Goal: Task Accomplishment & Management: Manage account settings

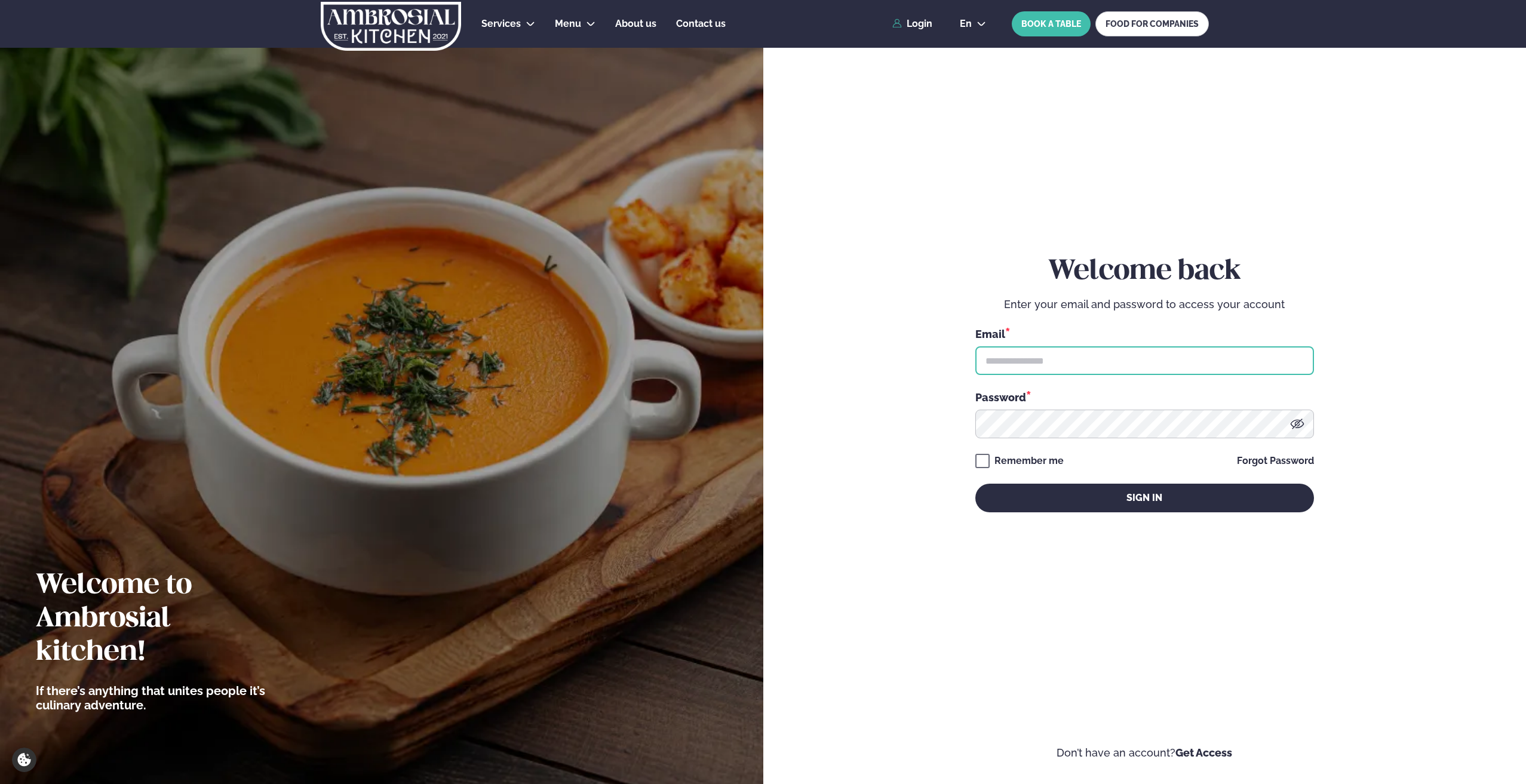
click at [1045, 360] on input "text" at bounding box center [1144, 361] width 339 height 29
type input "**********"
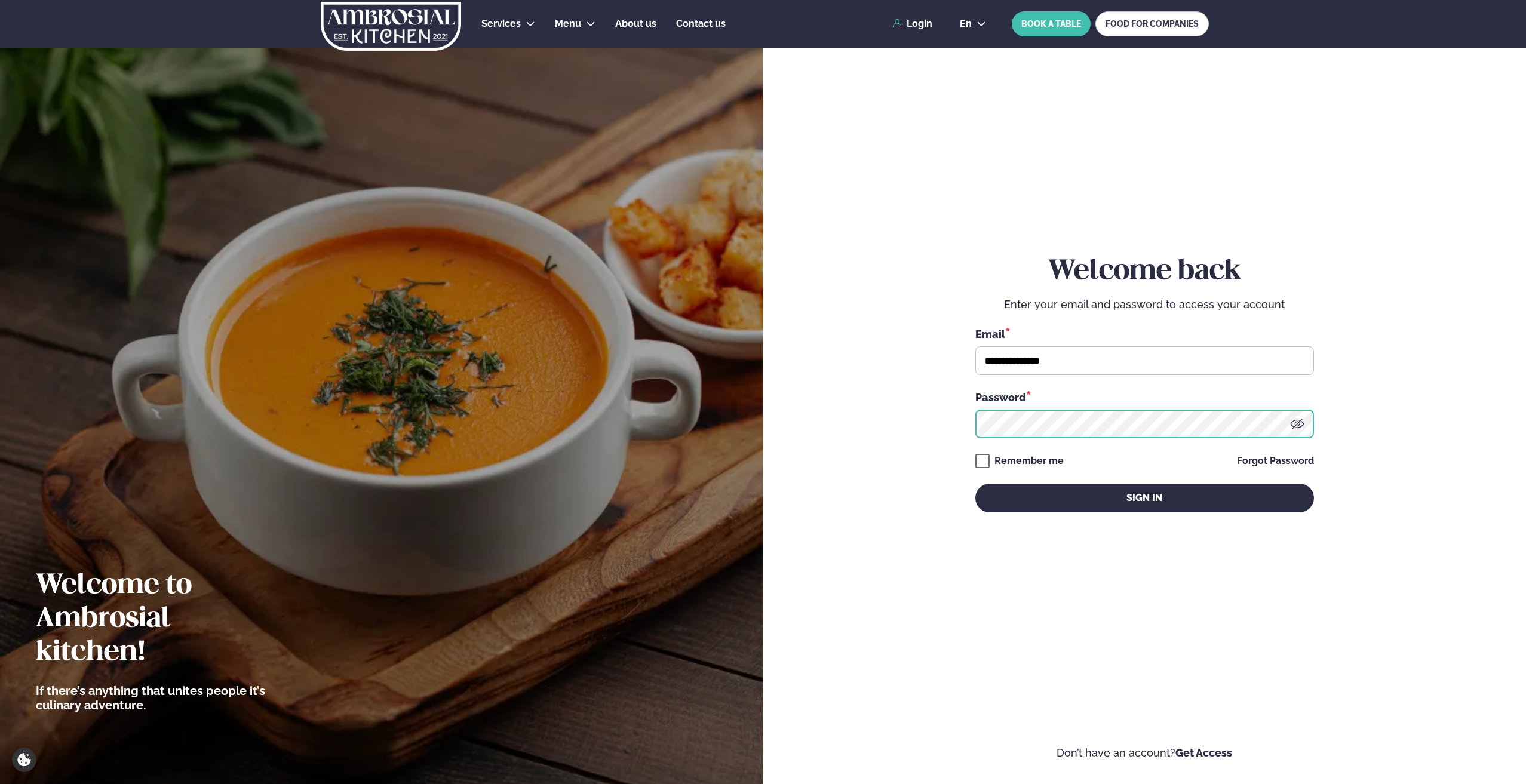
click at [976, 484] on button "Sign in" at bounding box center [1144, 498] width 339 height 29
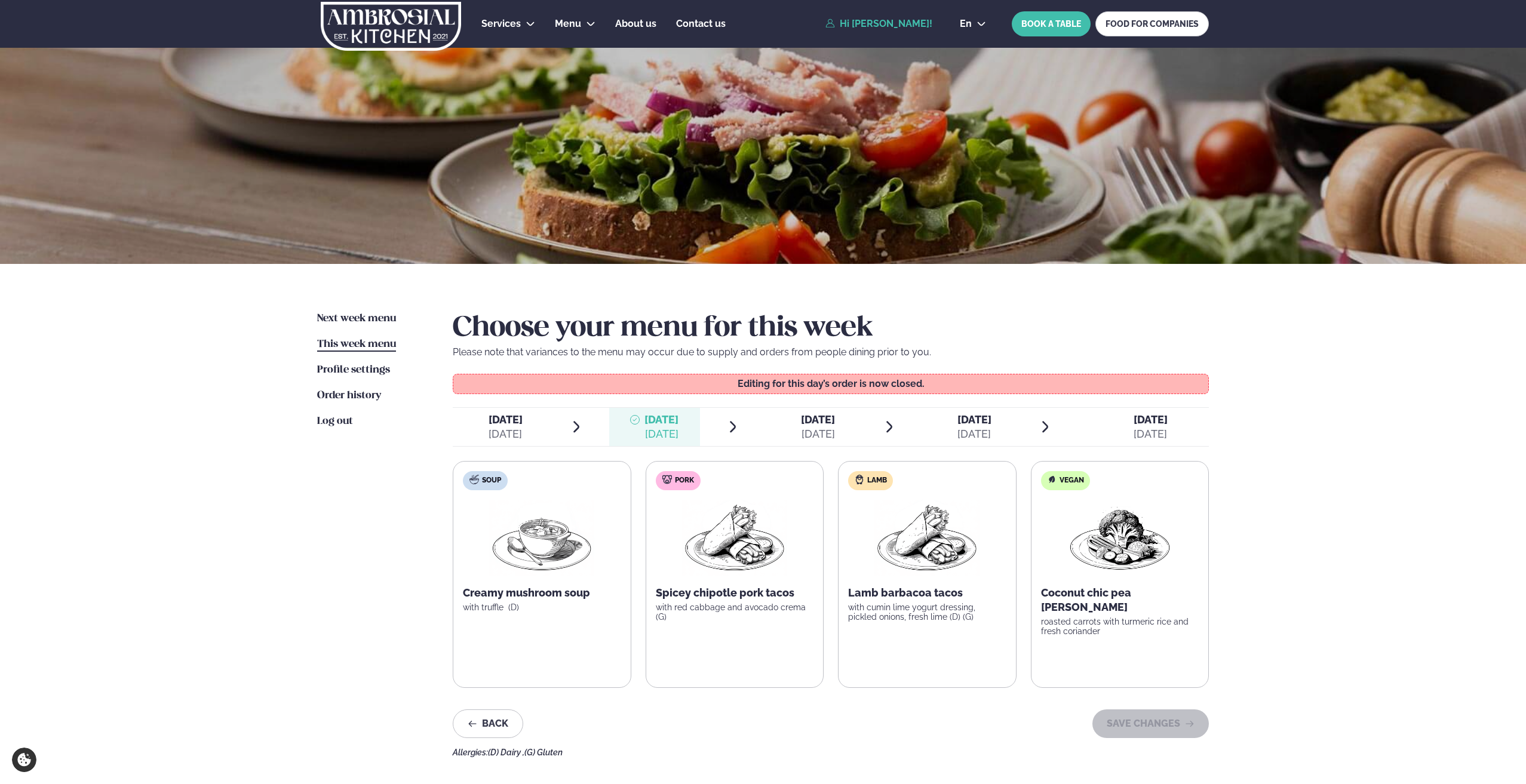
click at [801, 422] on span "[DATE]" at bounding box center [818, 420] width 34 height 13
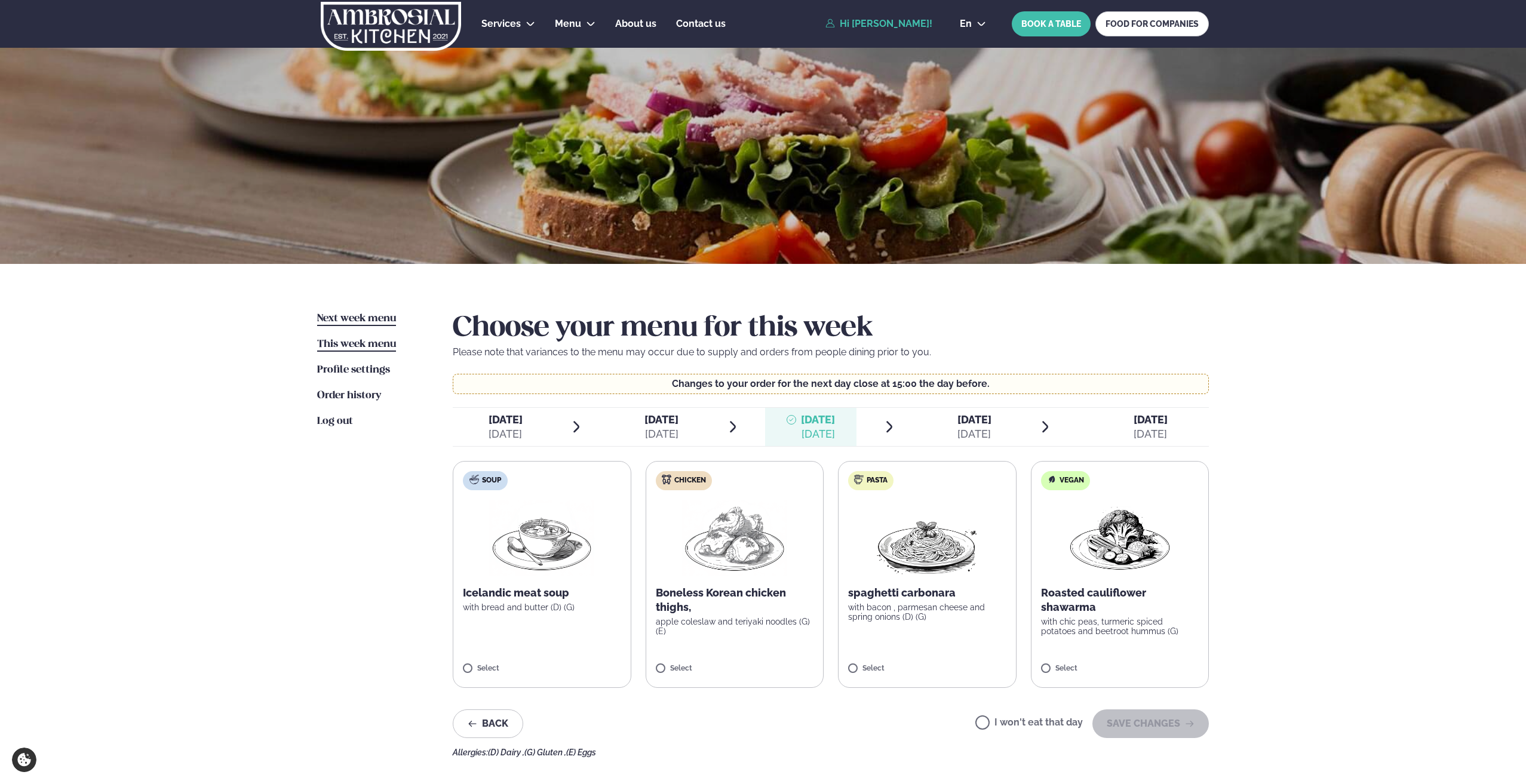
click at [333, 320] on span "Next week menu" at bounding box center [356, 318] width 79 height 10
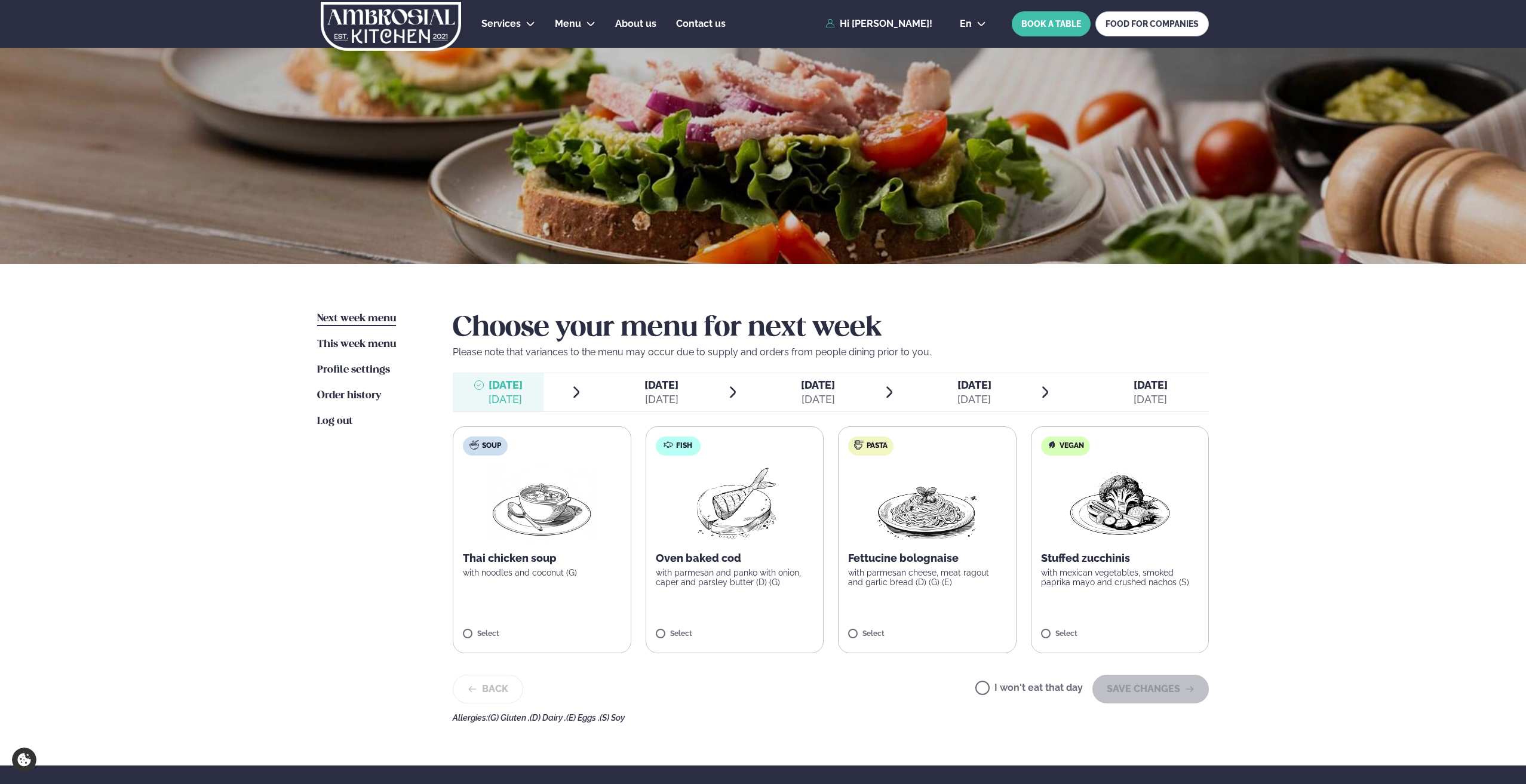
click at [816, 397] on div "[DATE]" at bounding box center [818, 399] width 34 height 14
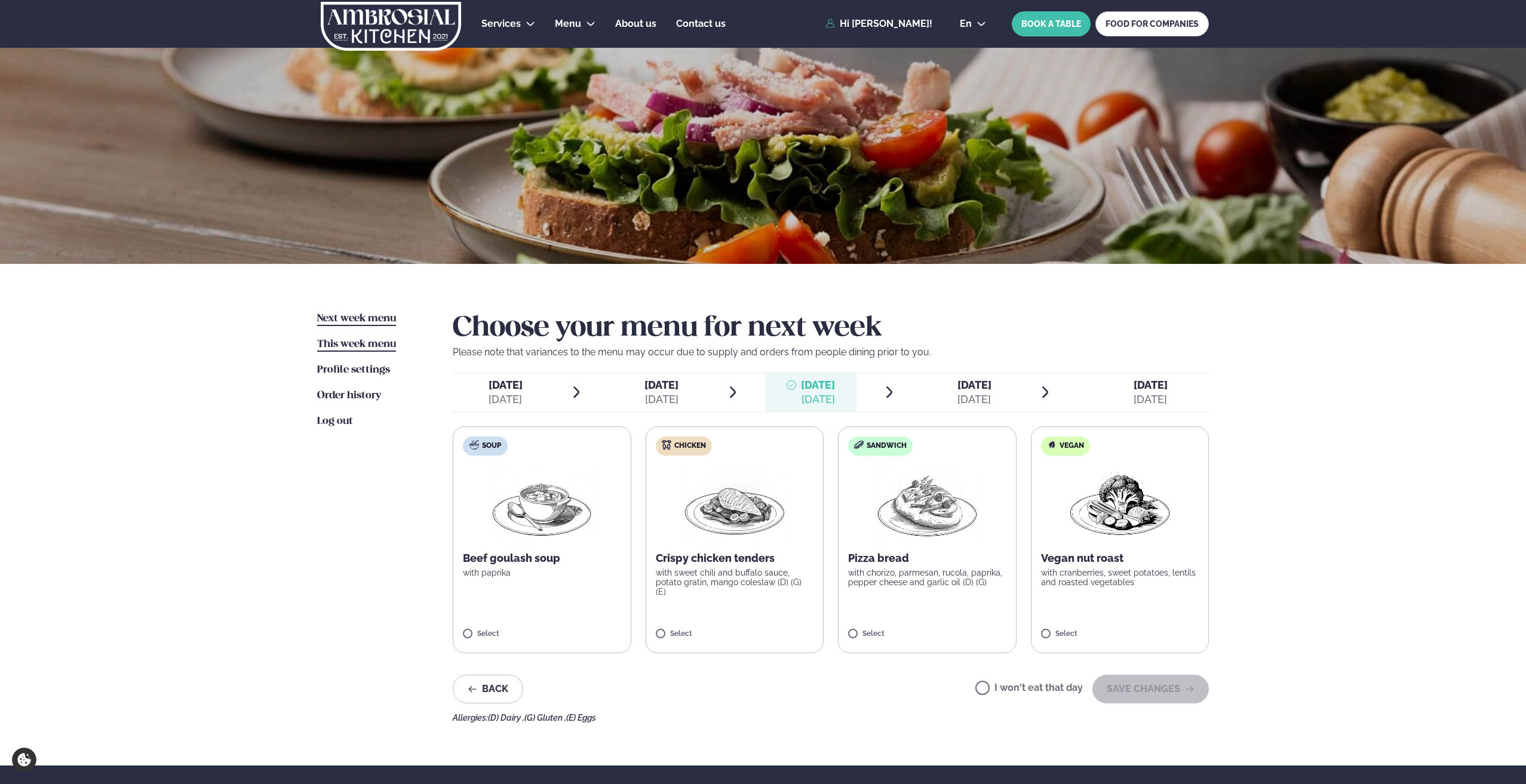
click at [332, 346] on span "This week menu" at bounding box center [356, 344] width 79 height 10
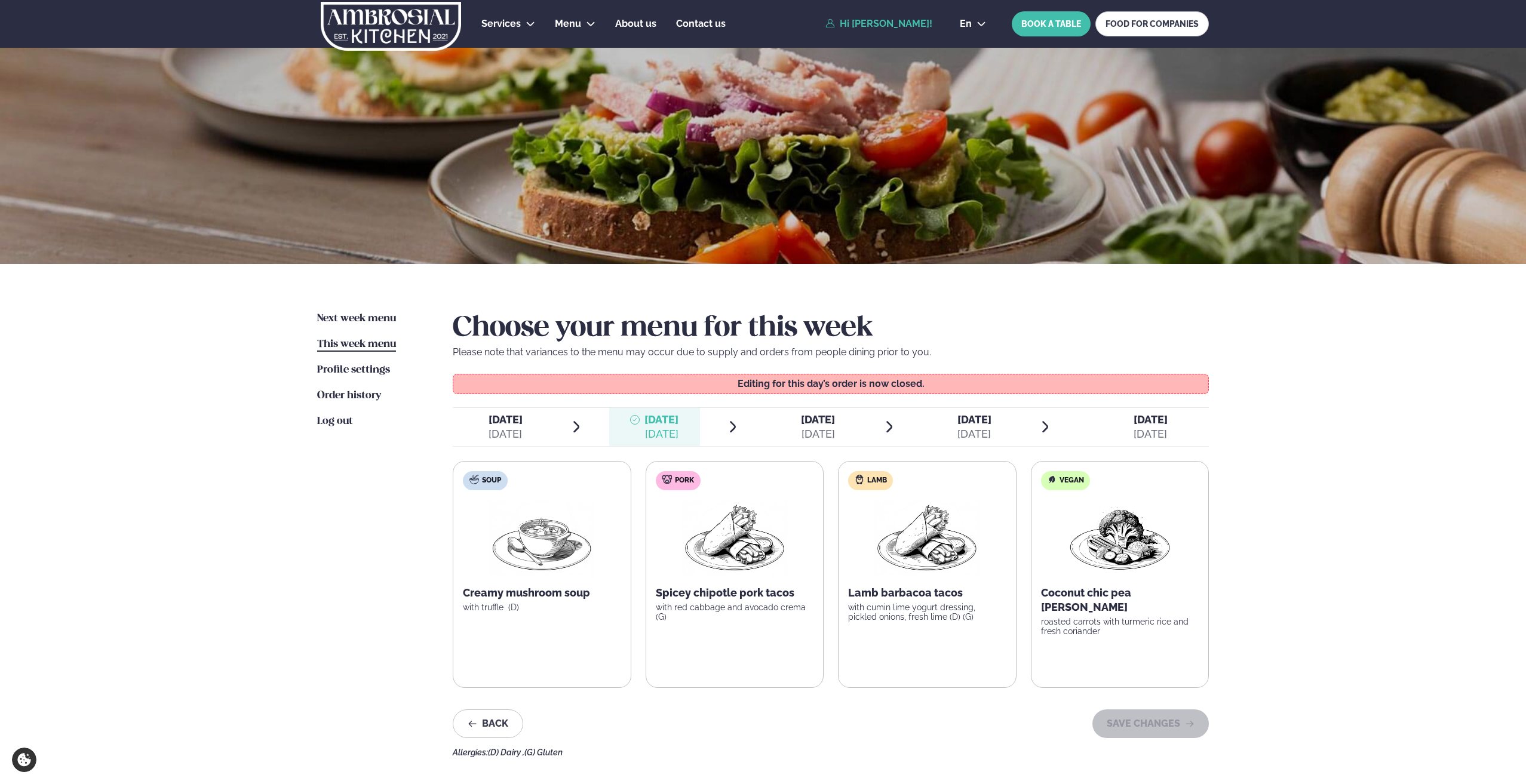
click at [808, 436] on div "[DATE]" at bounding box center [818, 434] width 34 height 14
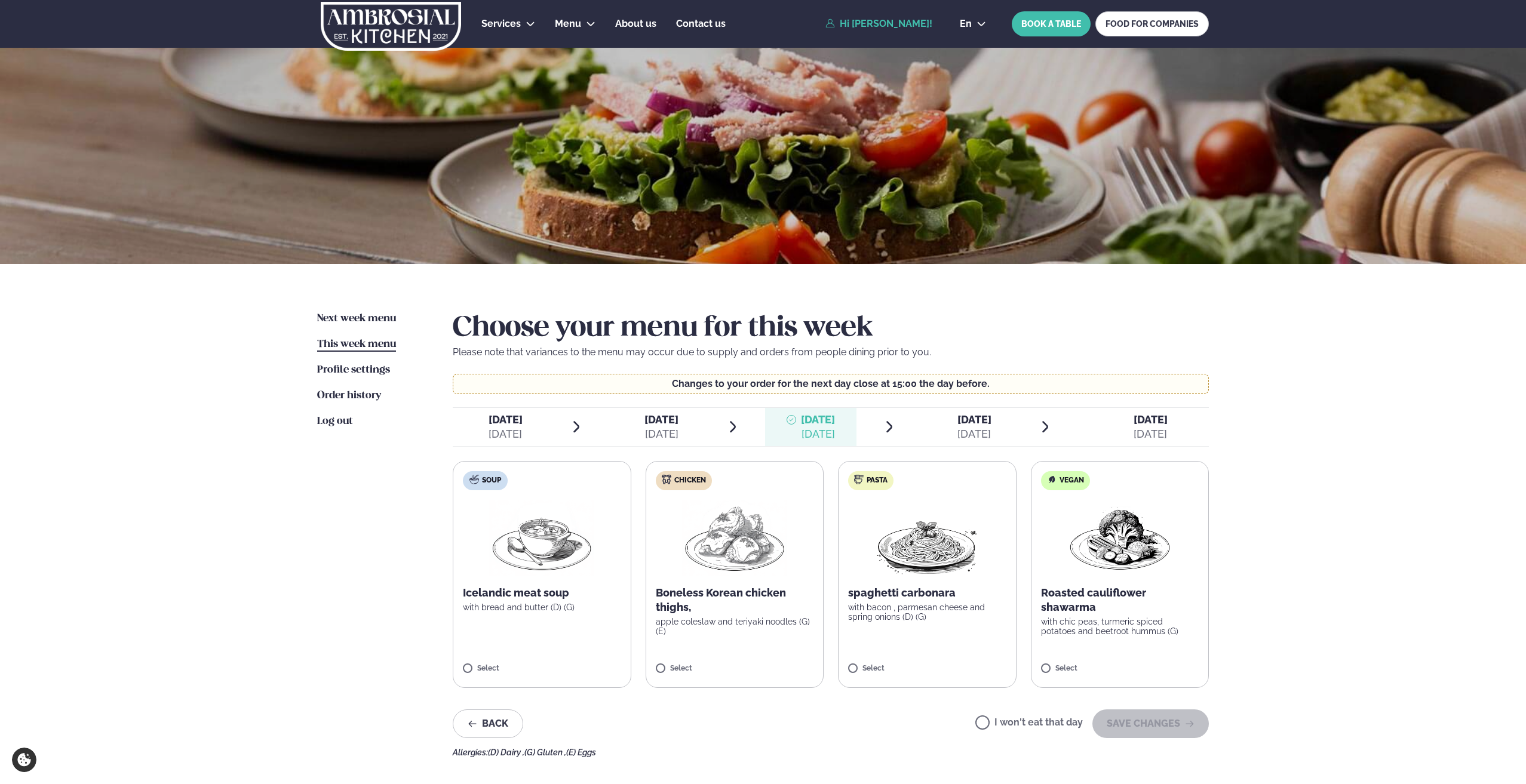
click at [985, 438] on div "[DATE]" at bounding box center [975, 434] width 34 height 14
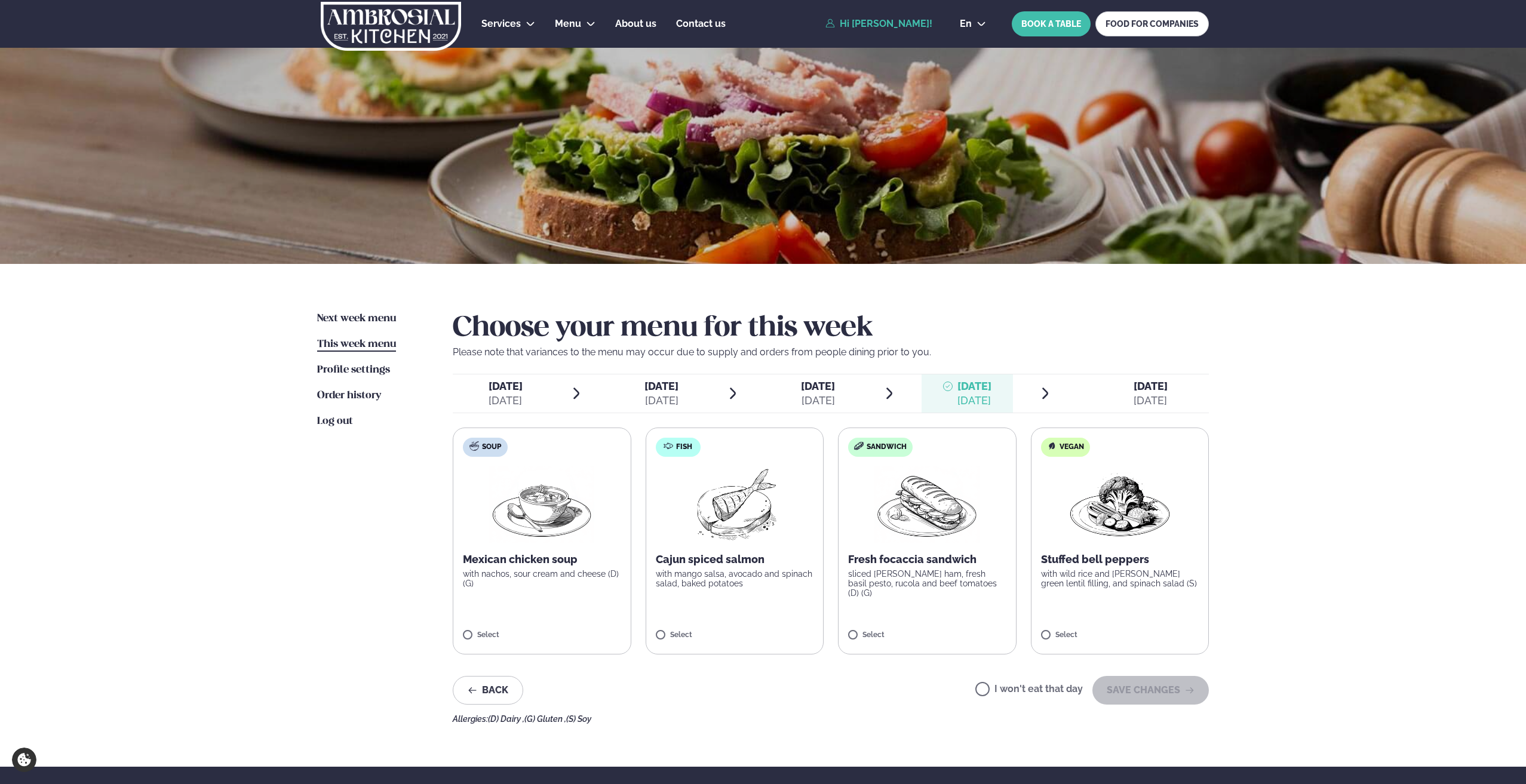
click at [806, 401] on div "[DATE]" at bounding box center [818, 401] width 34 height 14
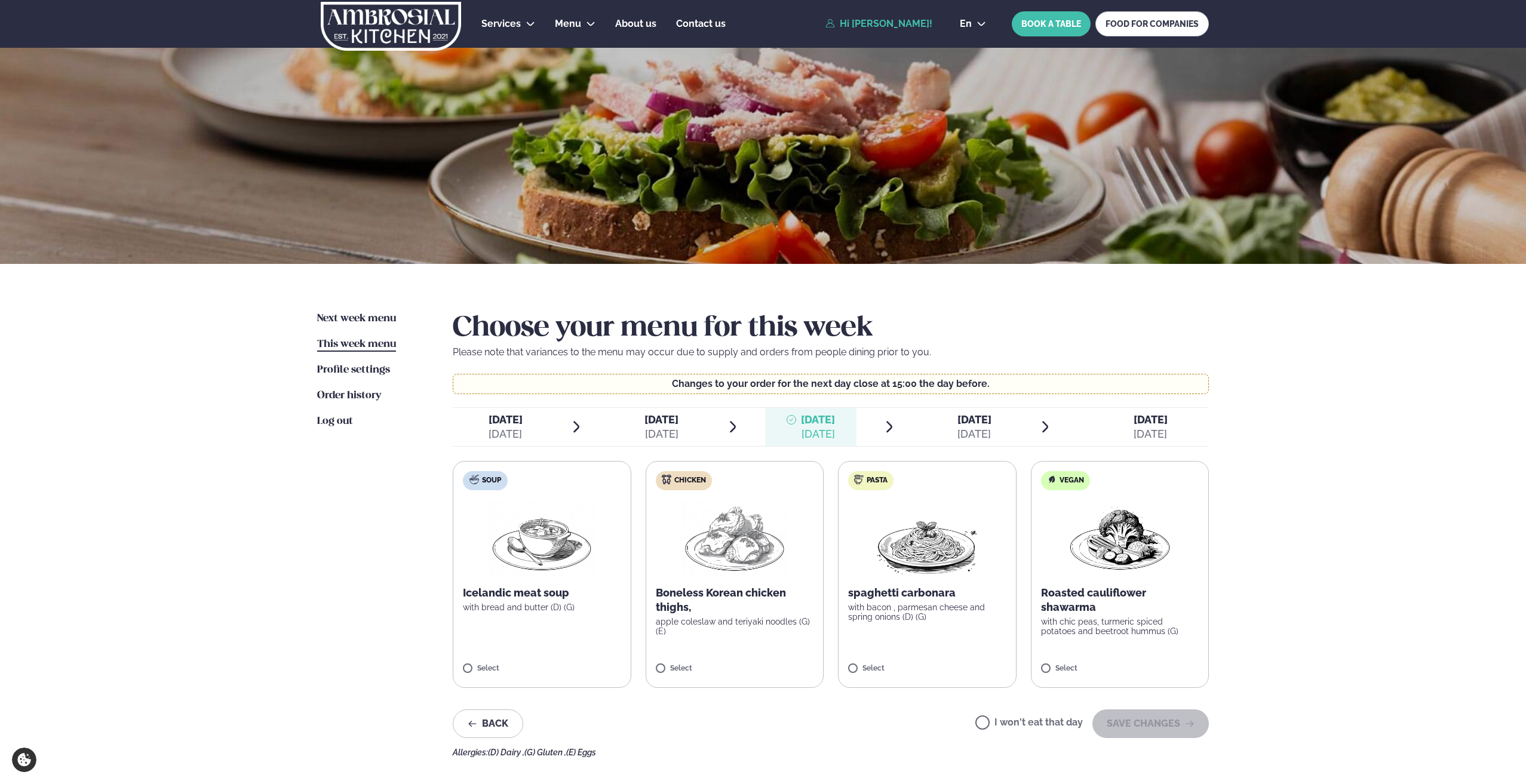
click at [680, 435] on span "[DATE] [PERSON_NAME]. [DATE]" at bounding box center [655, 427] width 91 height 38
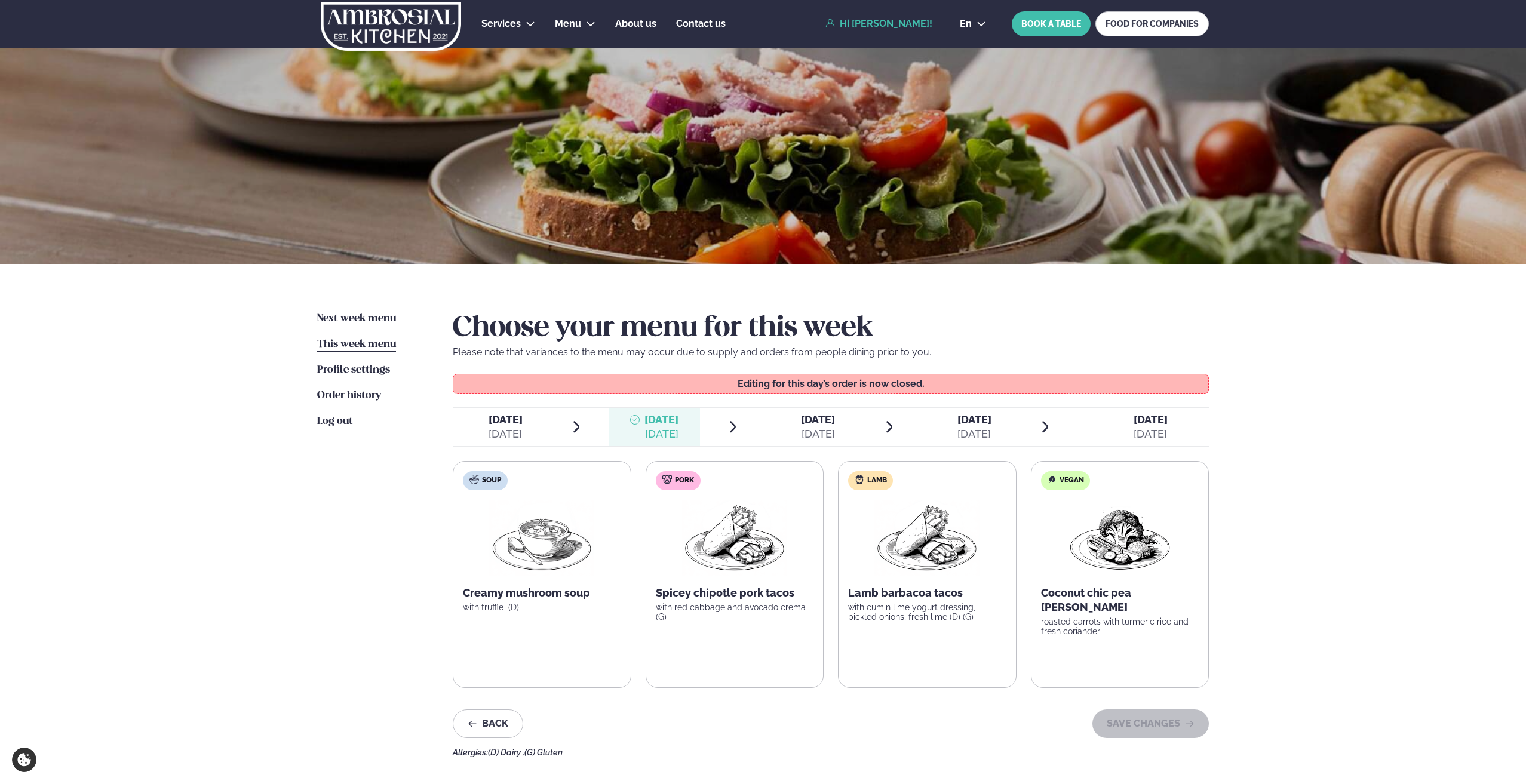
click at [801, 420] on span "[DATE]" at bounding box center [818, 420] width 34 height 13
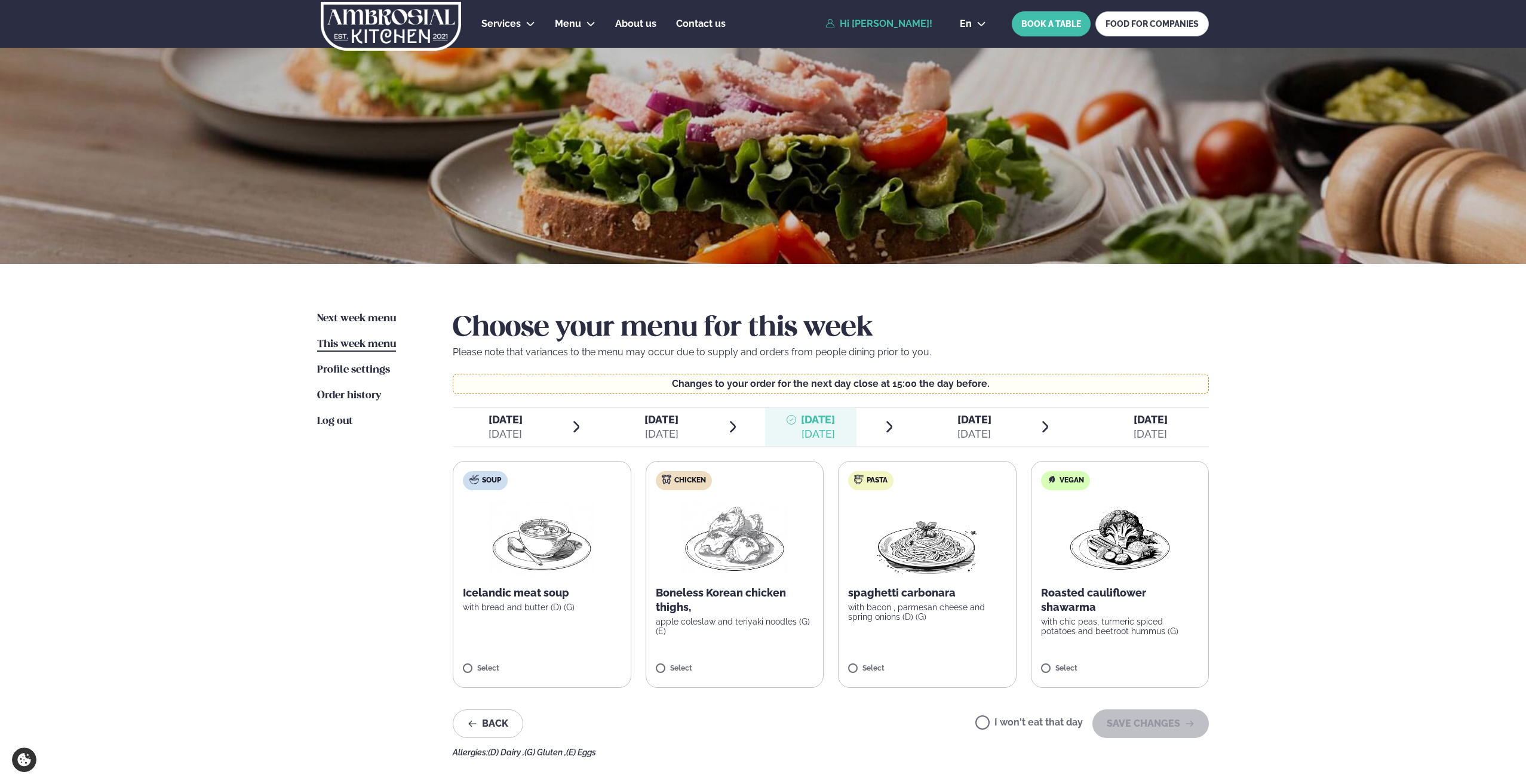
scroll to position [60, 0]
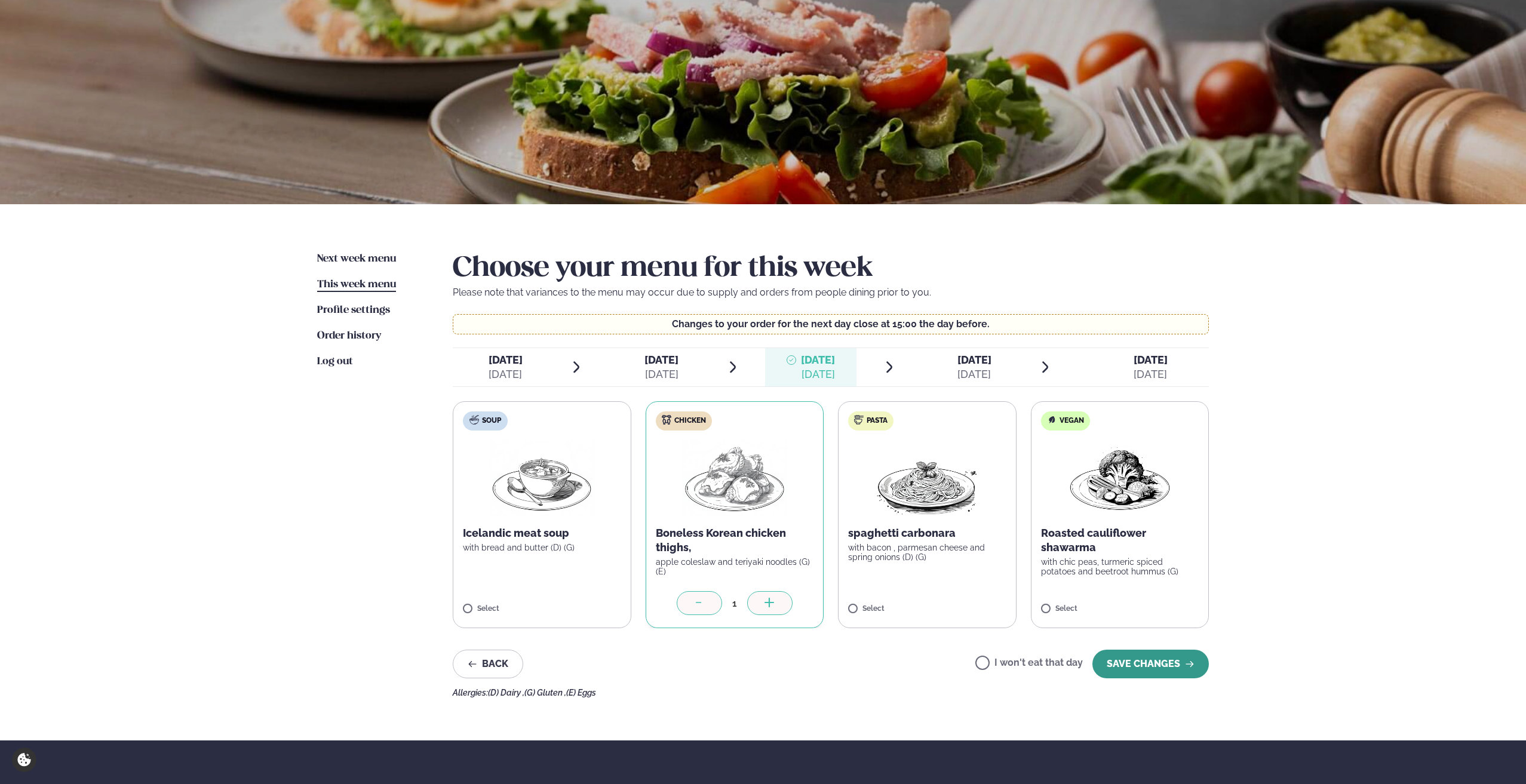
click at [1166, 666] on button "SAVE CHANGES" at bounding box center [1151, 663] width 116 height 29
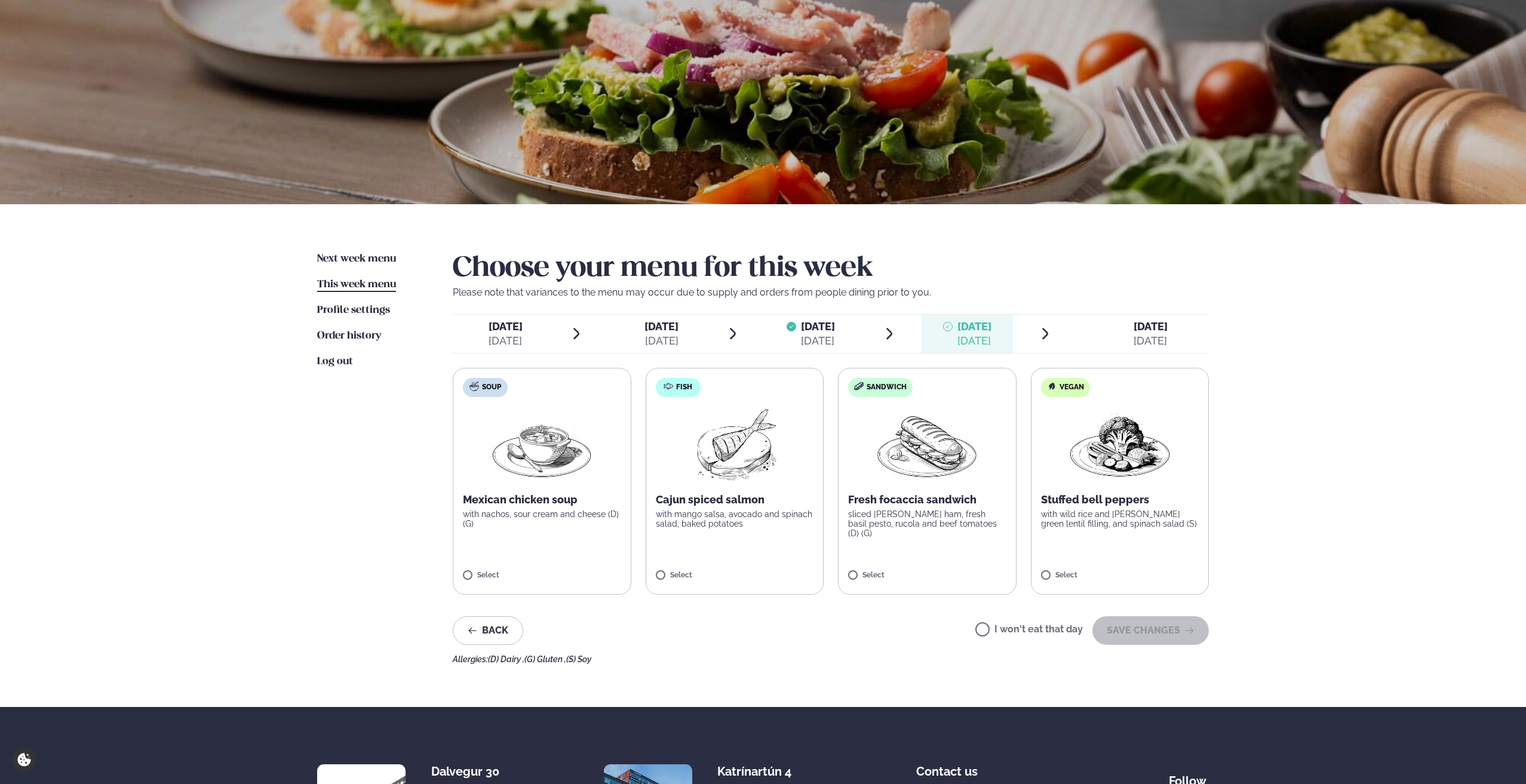
click at [651, 575] on label "Fish Cajun spiced salmon with mango salsa, avocado and spinach salad, baked pot…" at bounding box center [735, 481] width 179 height 227
click at [1147, 632] on button "SAVE CHANGES" at bounding box center [1151, 630] width 116 height 29
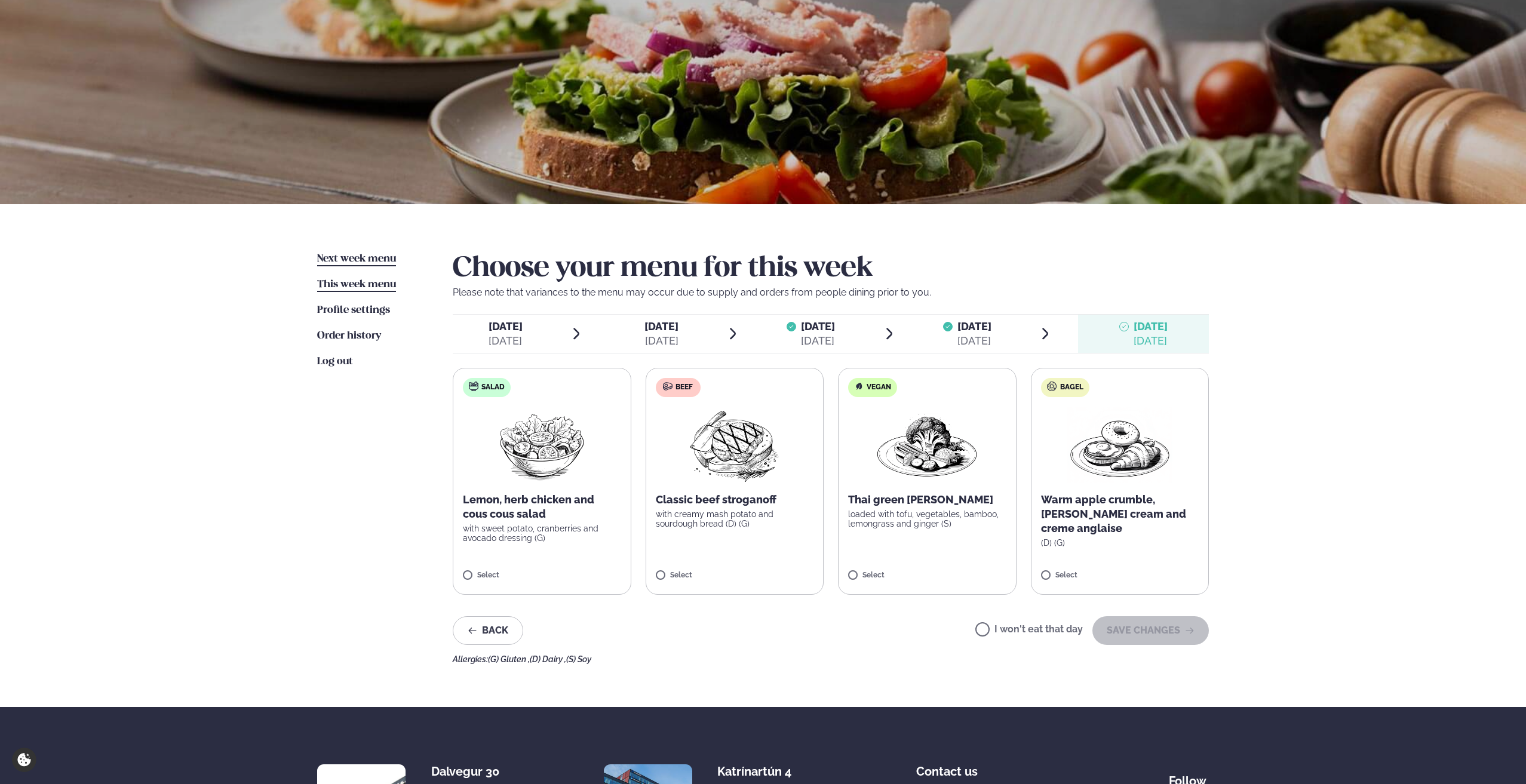
click at [357, 253] on link "Next week menu Next week" at bounding box center [356, 259] width 79 height 14
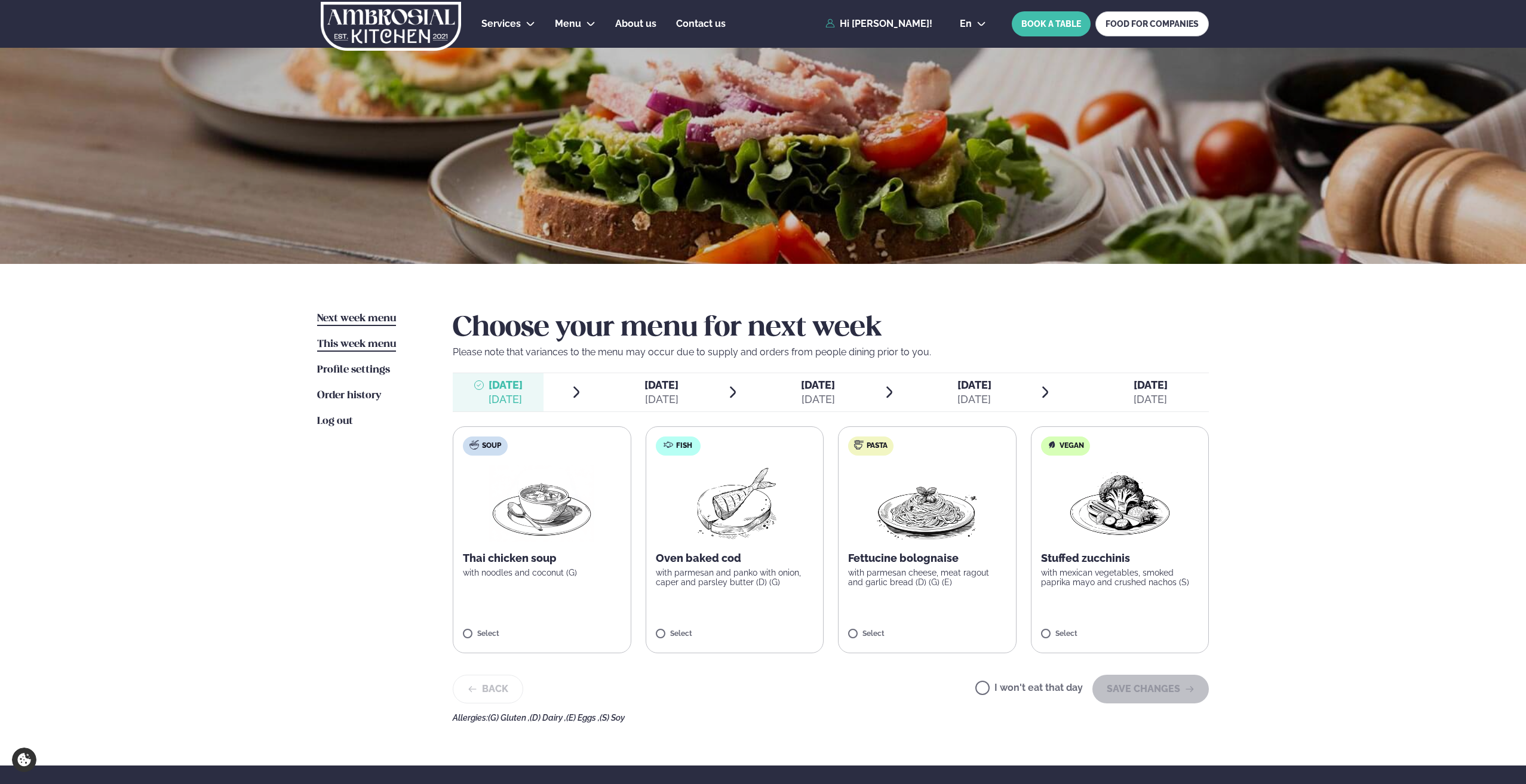
click at [350, 349] on link "This week menu This week" at bounding box center [356, 345] width 79 height 14
